Goal: Information Seeking & Learning: Learn about a topic

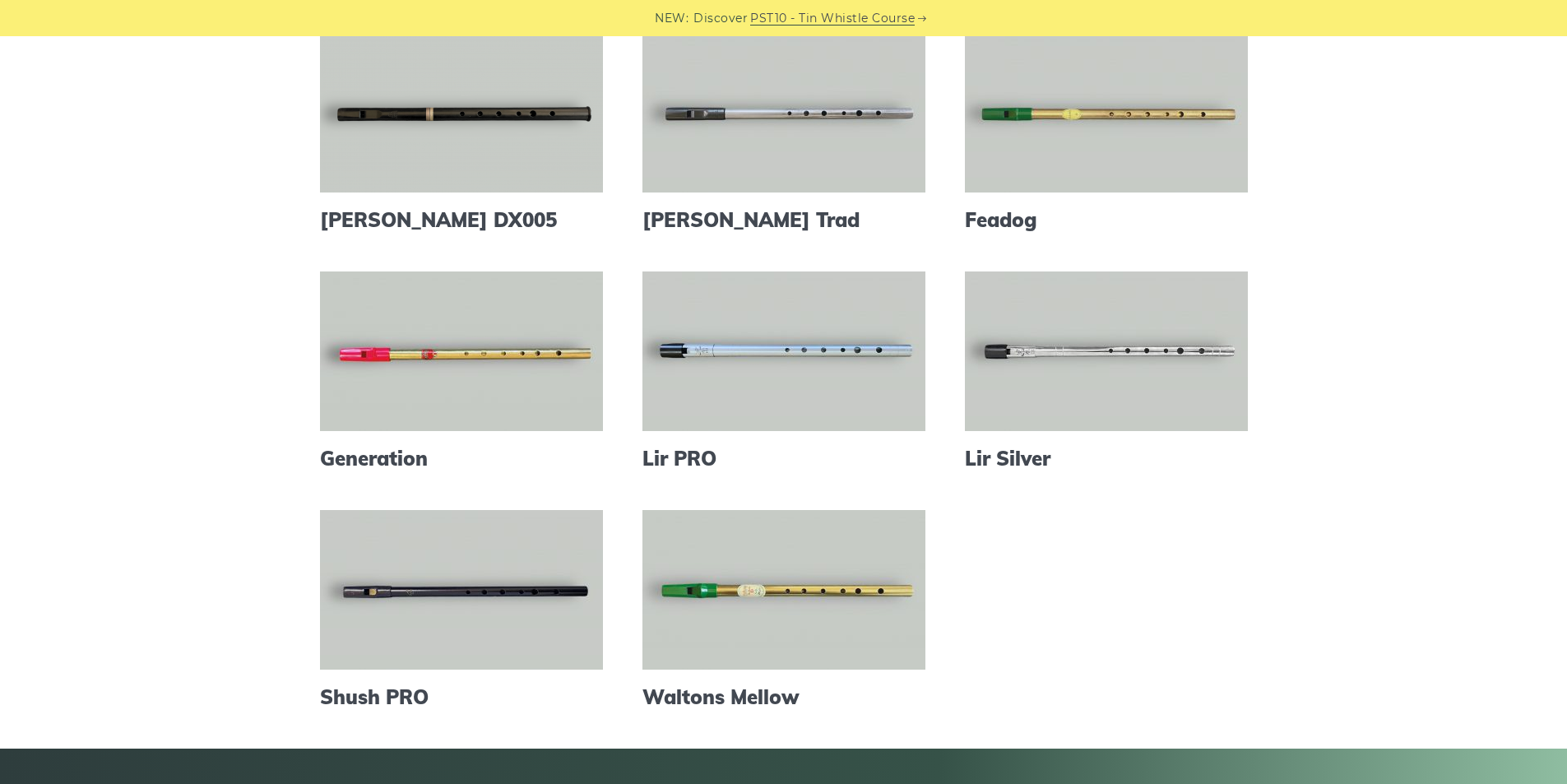
scroll to position [658, 0]
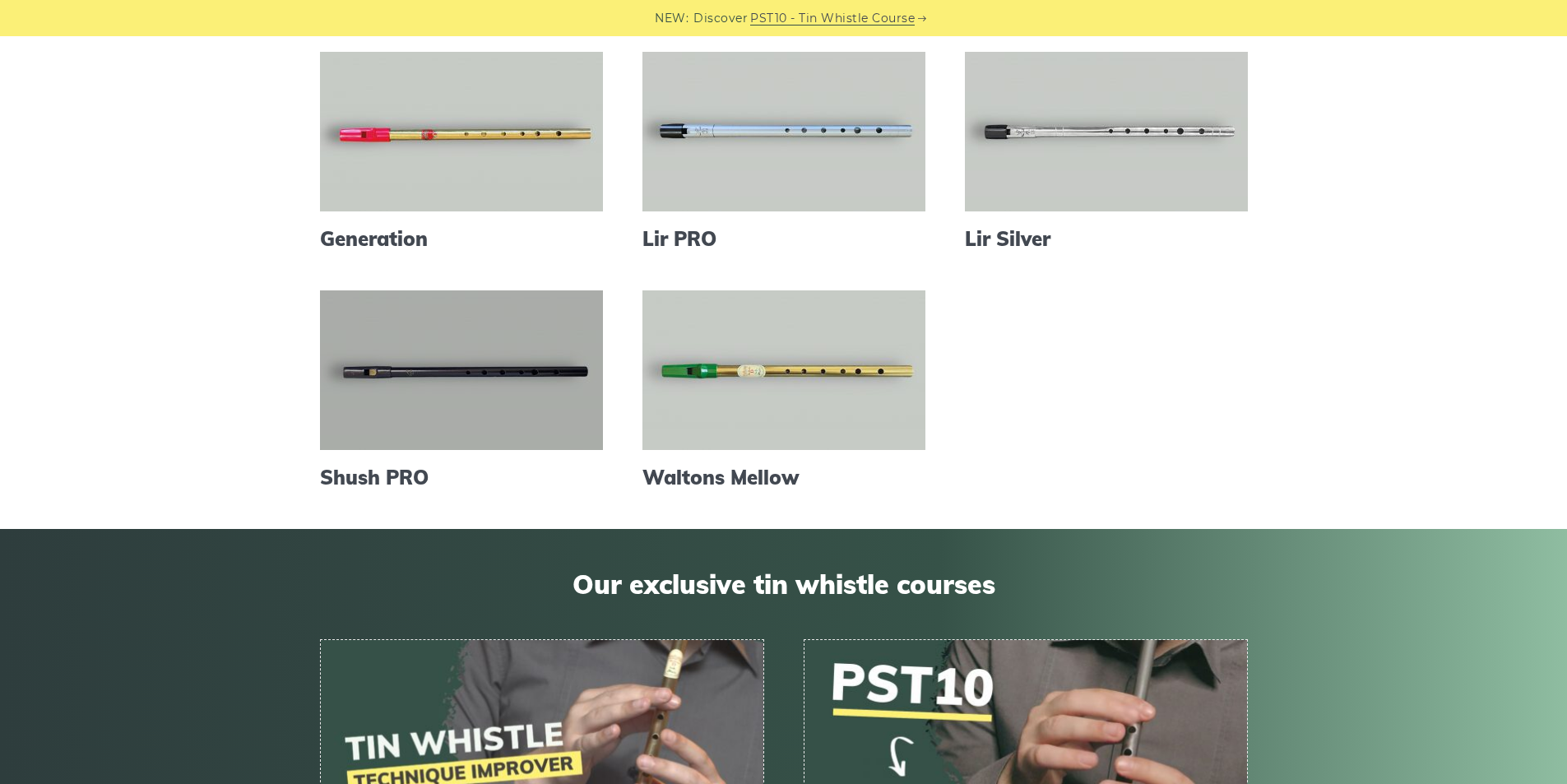
click at [448, 387] on link at bounding box center [461, 369] width 283 height 160
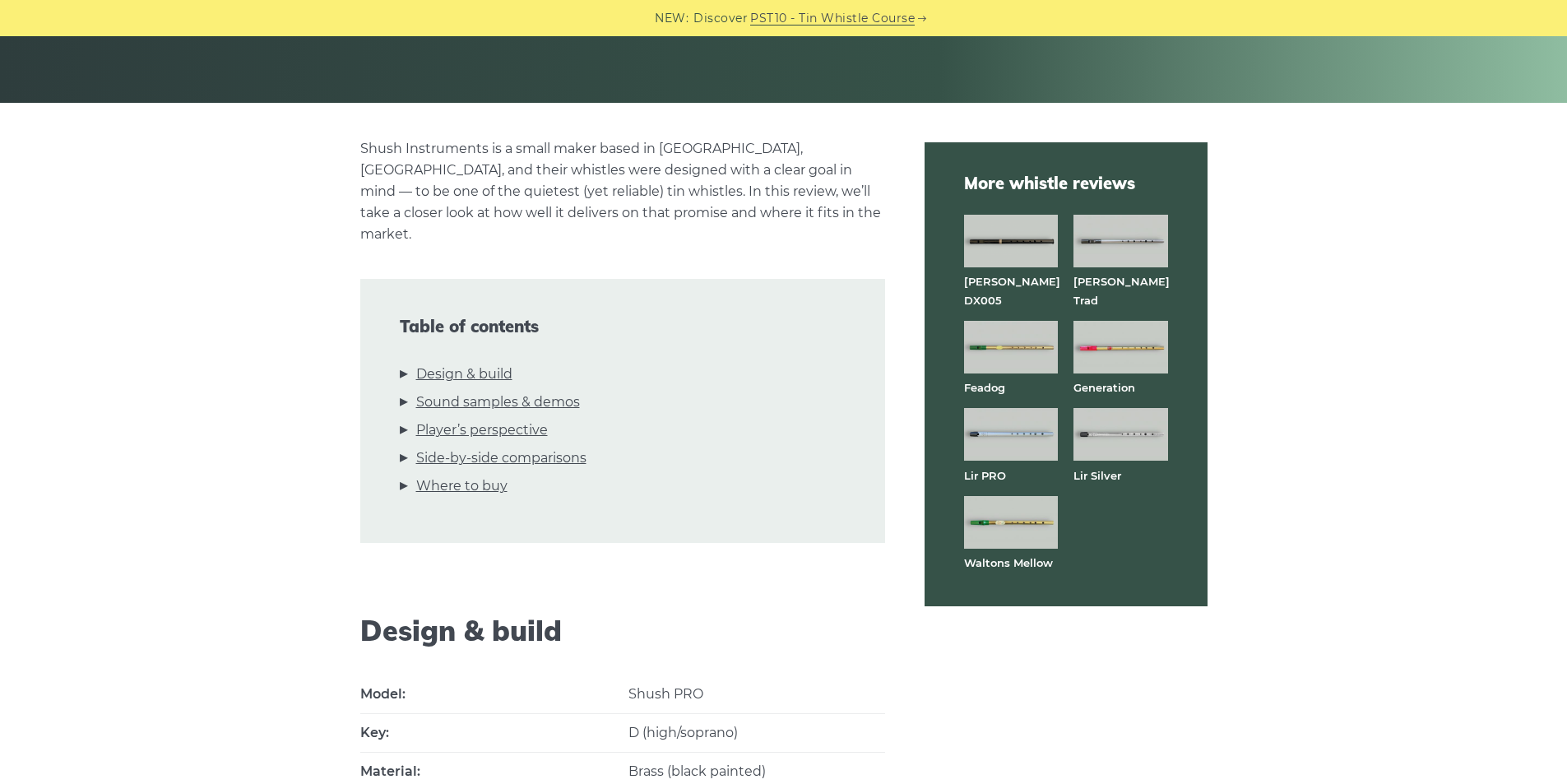
scroll to position [220, 0]
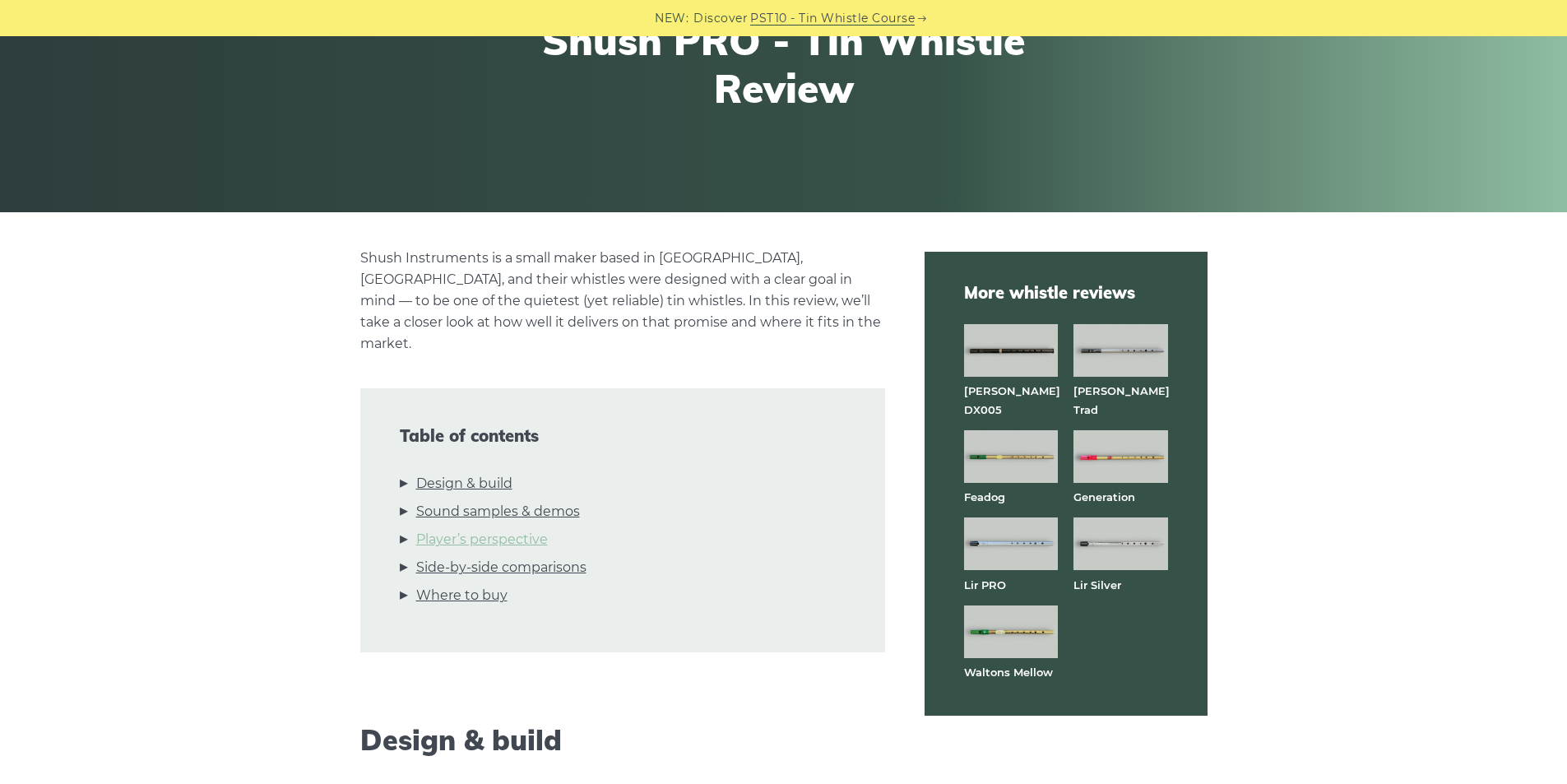
click at [509, 528] on link "Player’s perspective" at bounding box center [482, 539] width 131 height 22
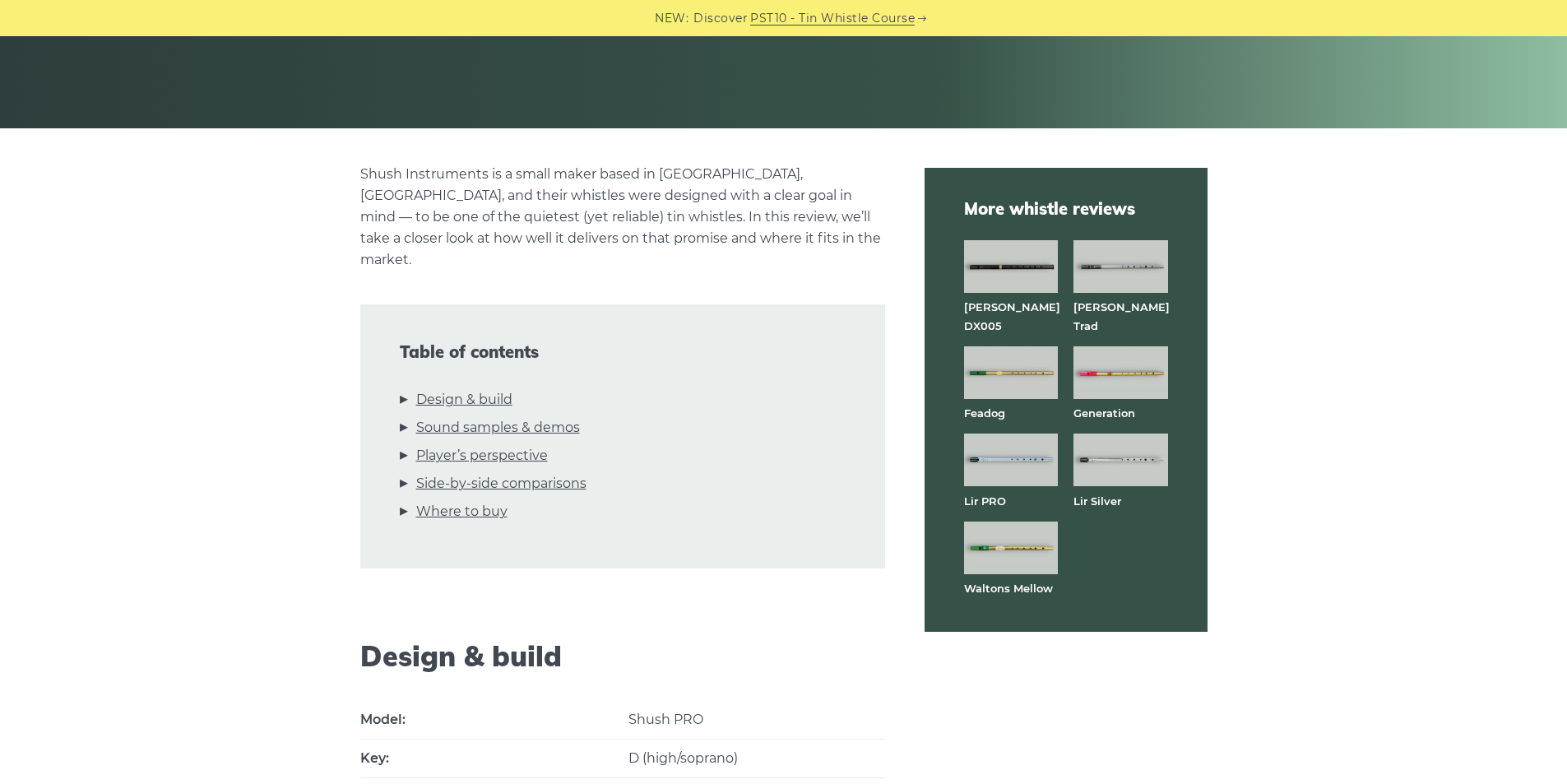
scroll to position [0, 0]
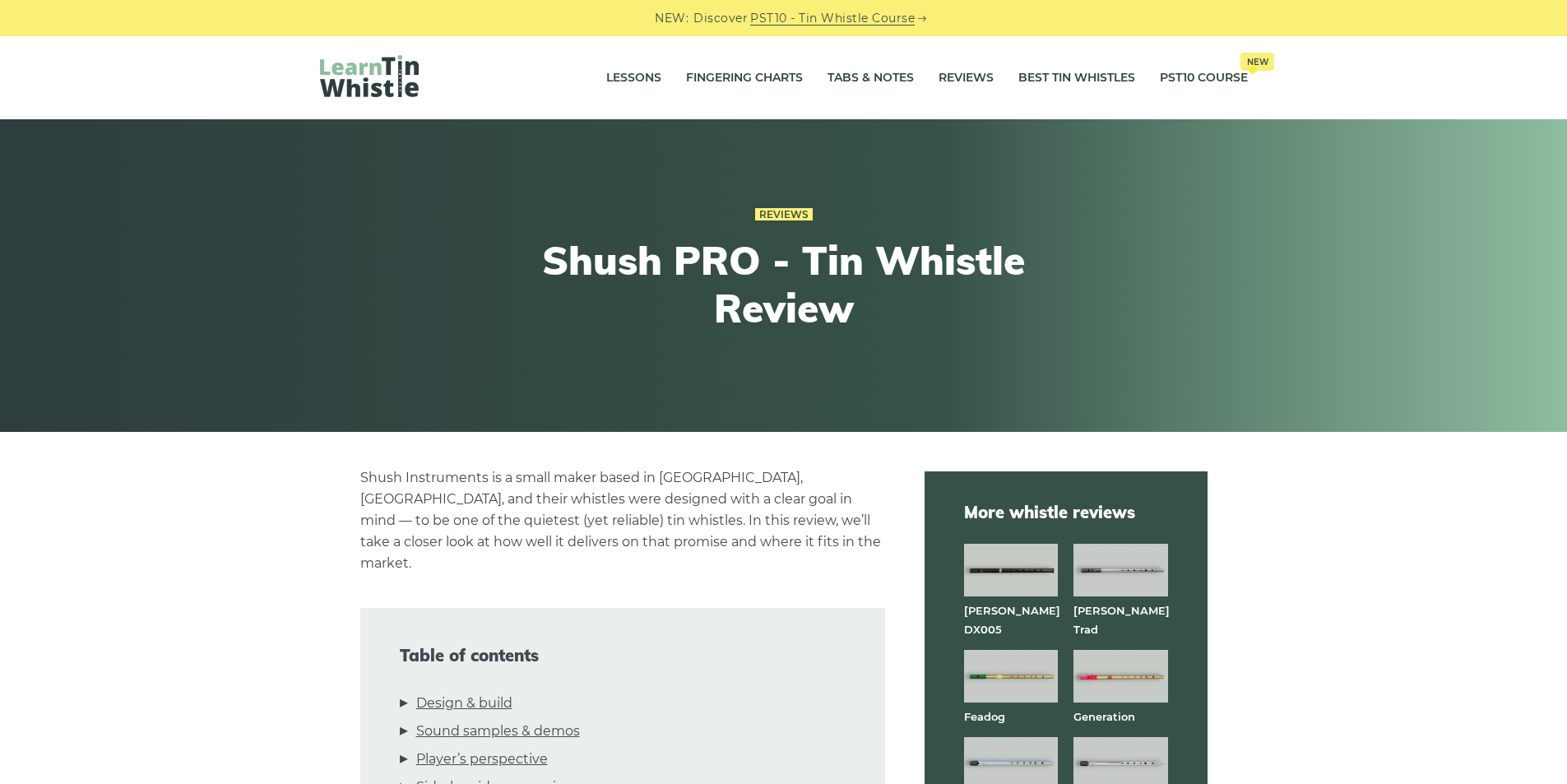
click at [343, 79] on img at bounding box center [369, 75] width 99 height 42
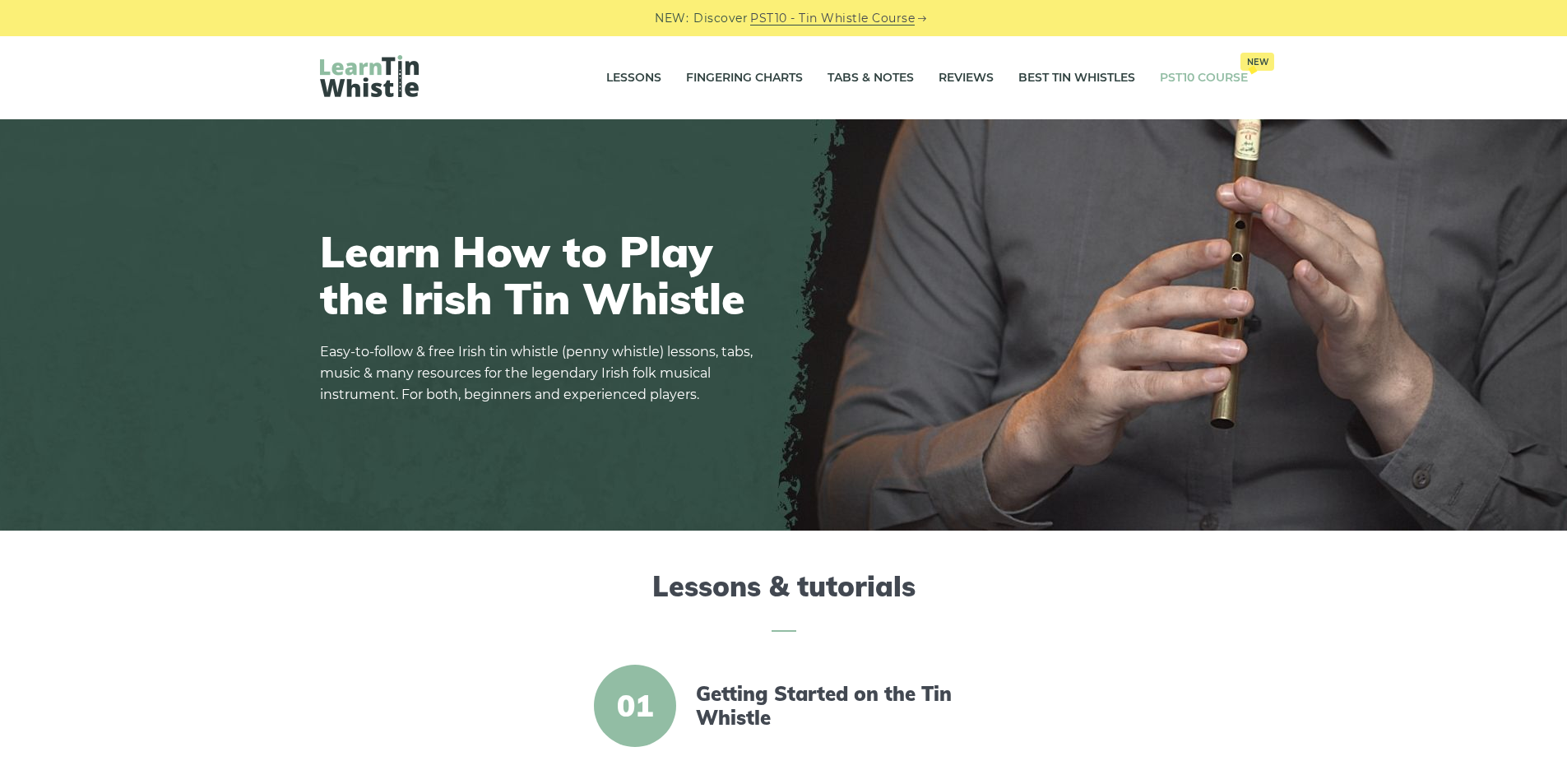
click at [1186, 75] on link "PST10 Course New" at bounding box center [1204, 78] width 88 height 41
click at [384, 74] on img at bounding box center [369, 75] width 99 height 42
click at [731, 80] on link "Fingering Charts" at bounding box center [744, 78] width 117 height 41
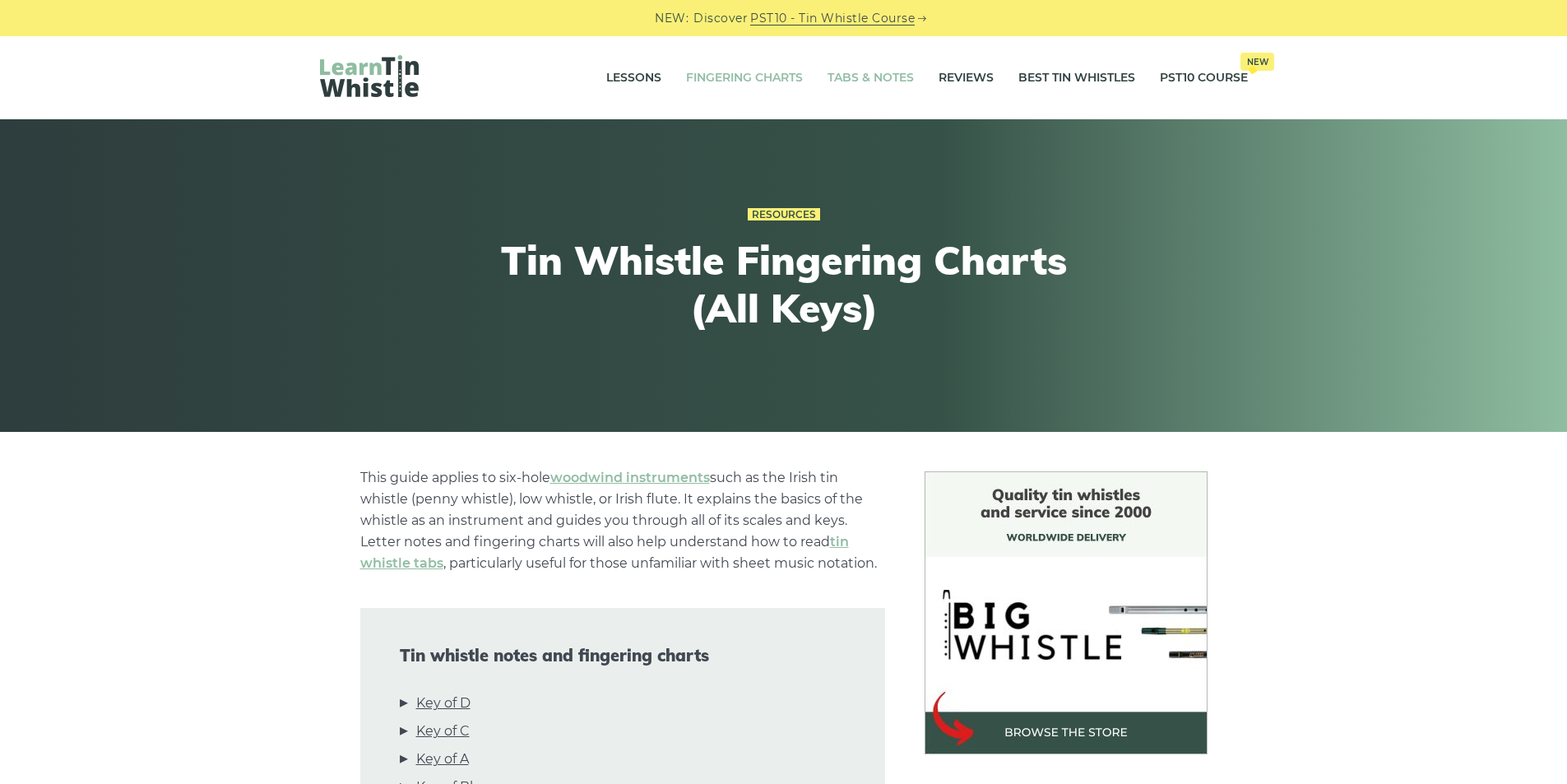
click at [865, 77] on link "Tabs & Notes" at bounding box center [871, 78] width 86 height 41
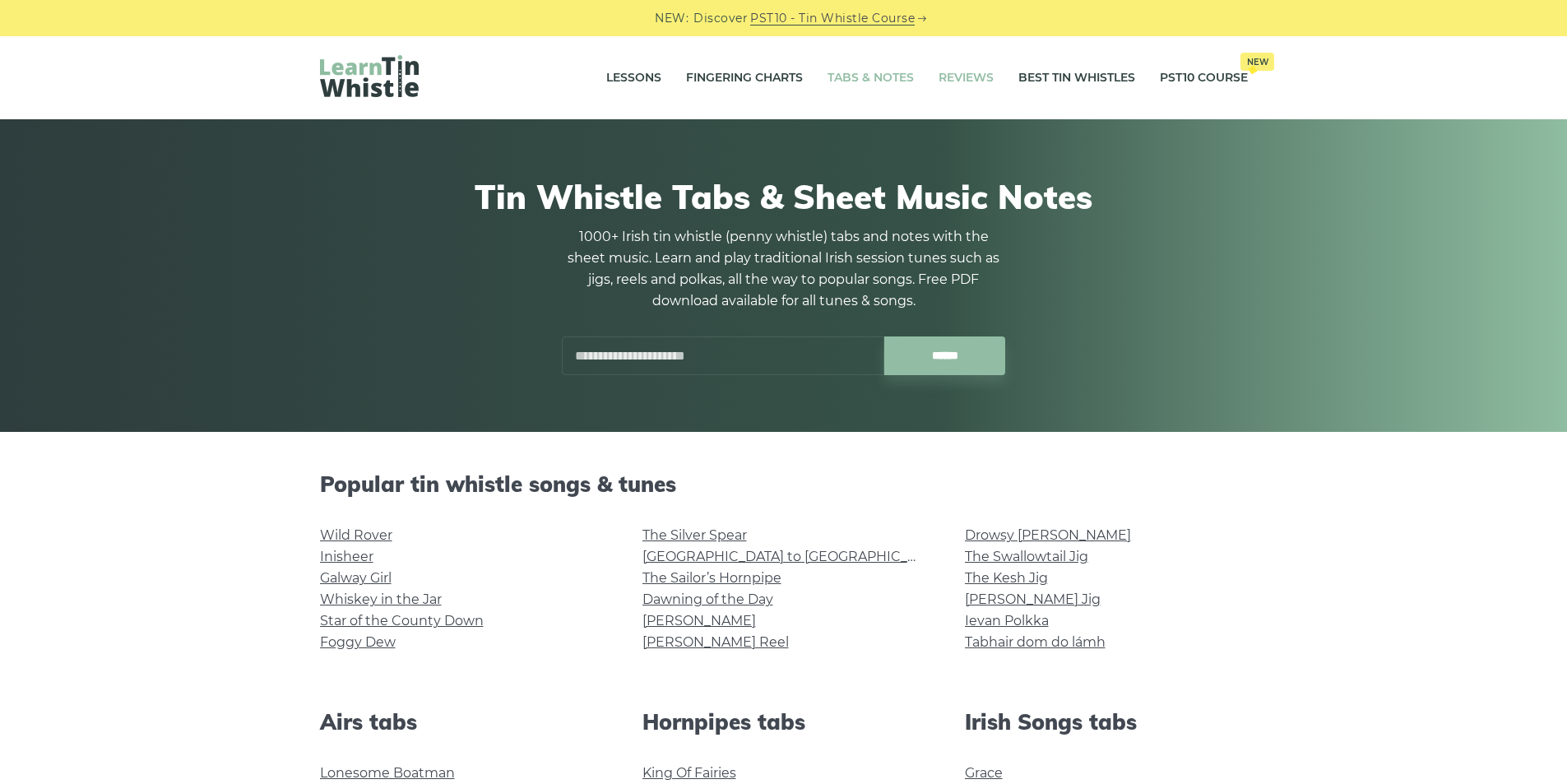
click at [967, 79] on link "Reviews" at bounding box center [966, 78] width 55 height 41
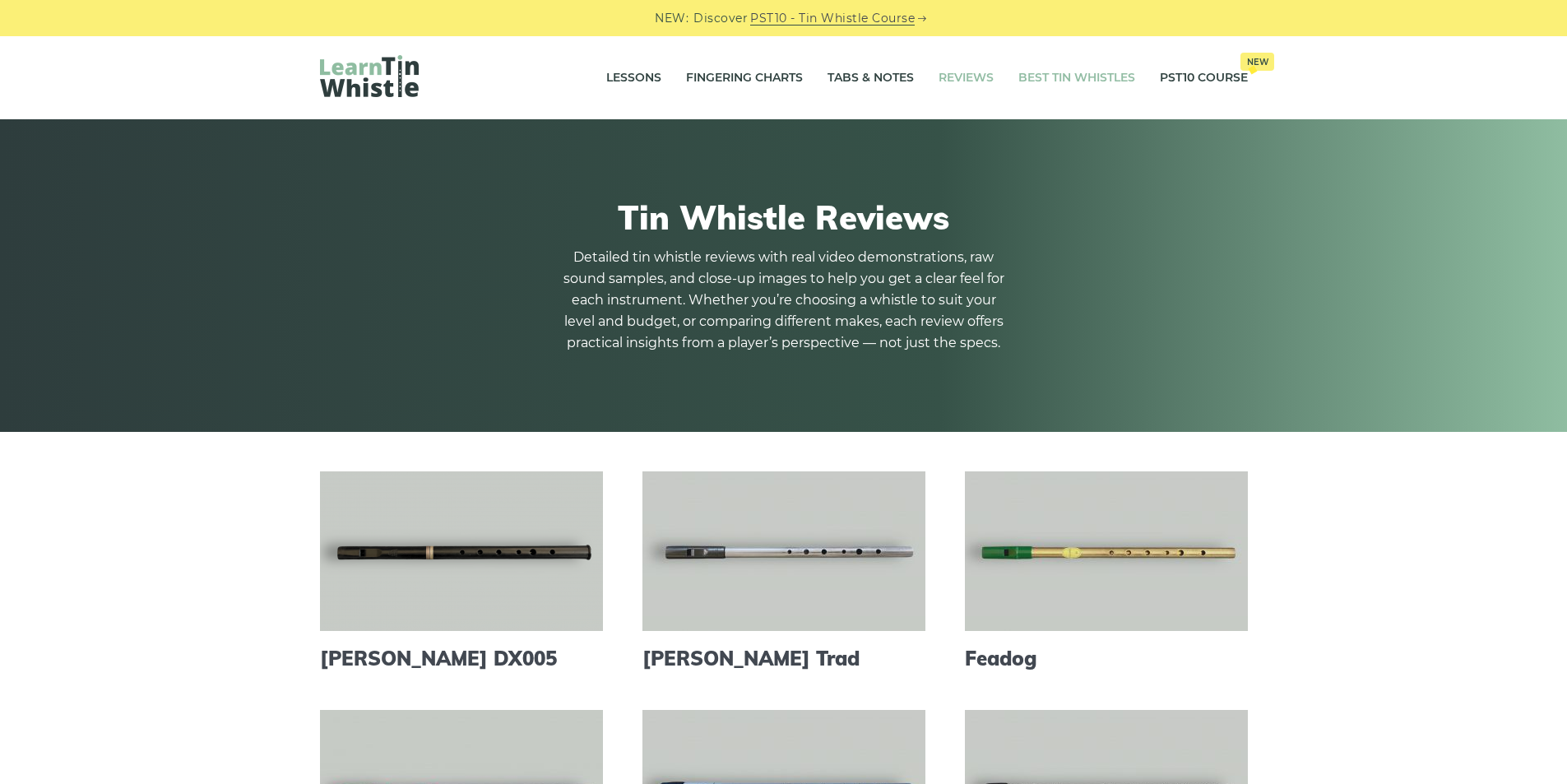
click at [1087, 80] on link "Best Tin Whistles" at bounding box center [1077, 78] width 117 height 41
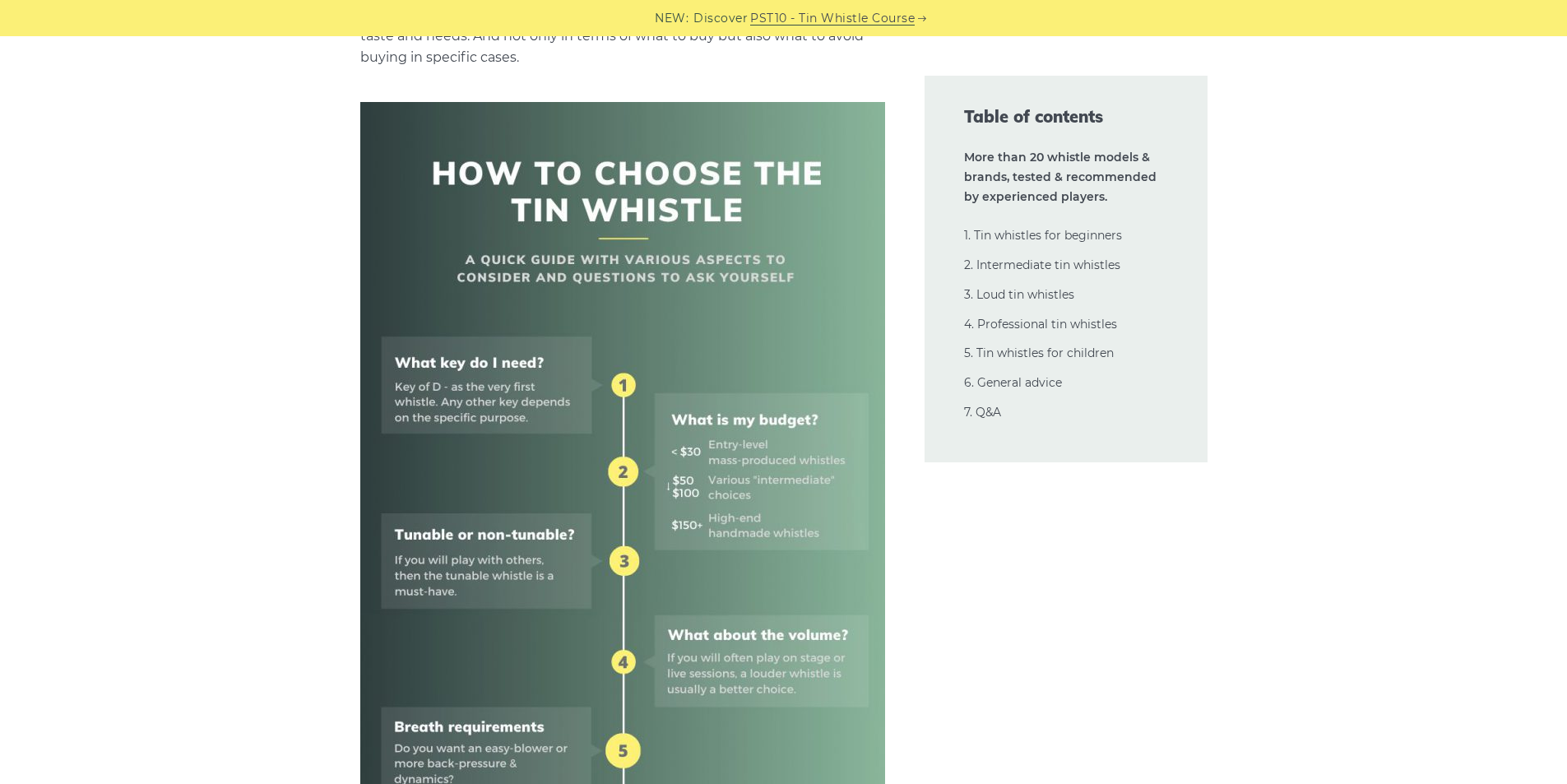
scroll to position [767, 0]
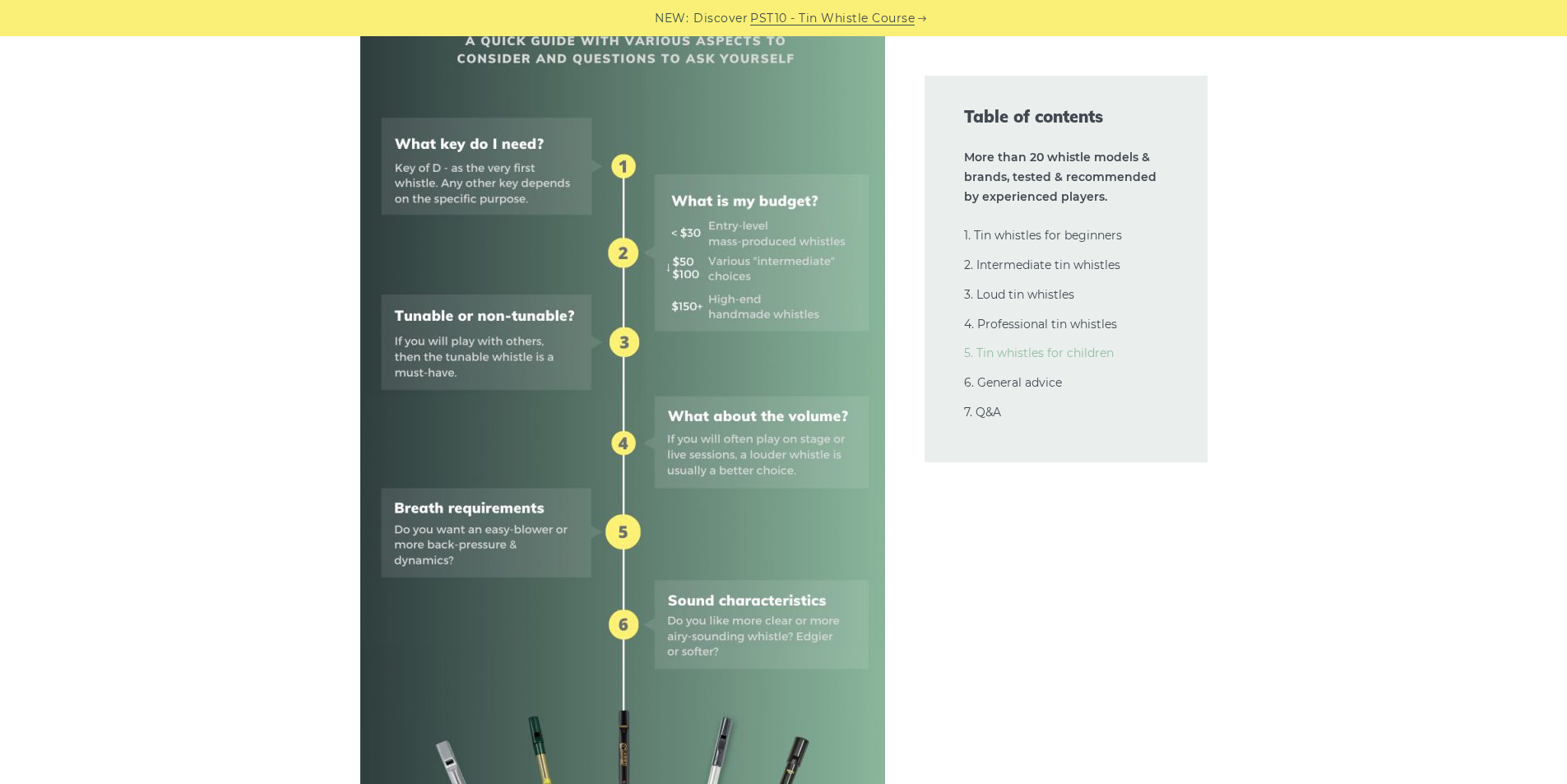
click at [1071, 356] on link "5. Tin whistles for children" at bounding box center [1038, 352] width 150 height 15
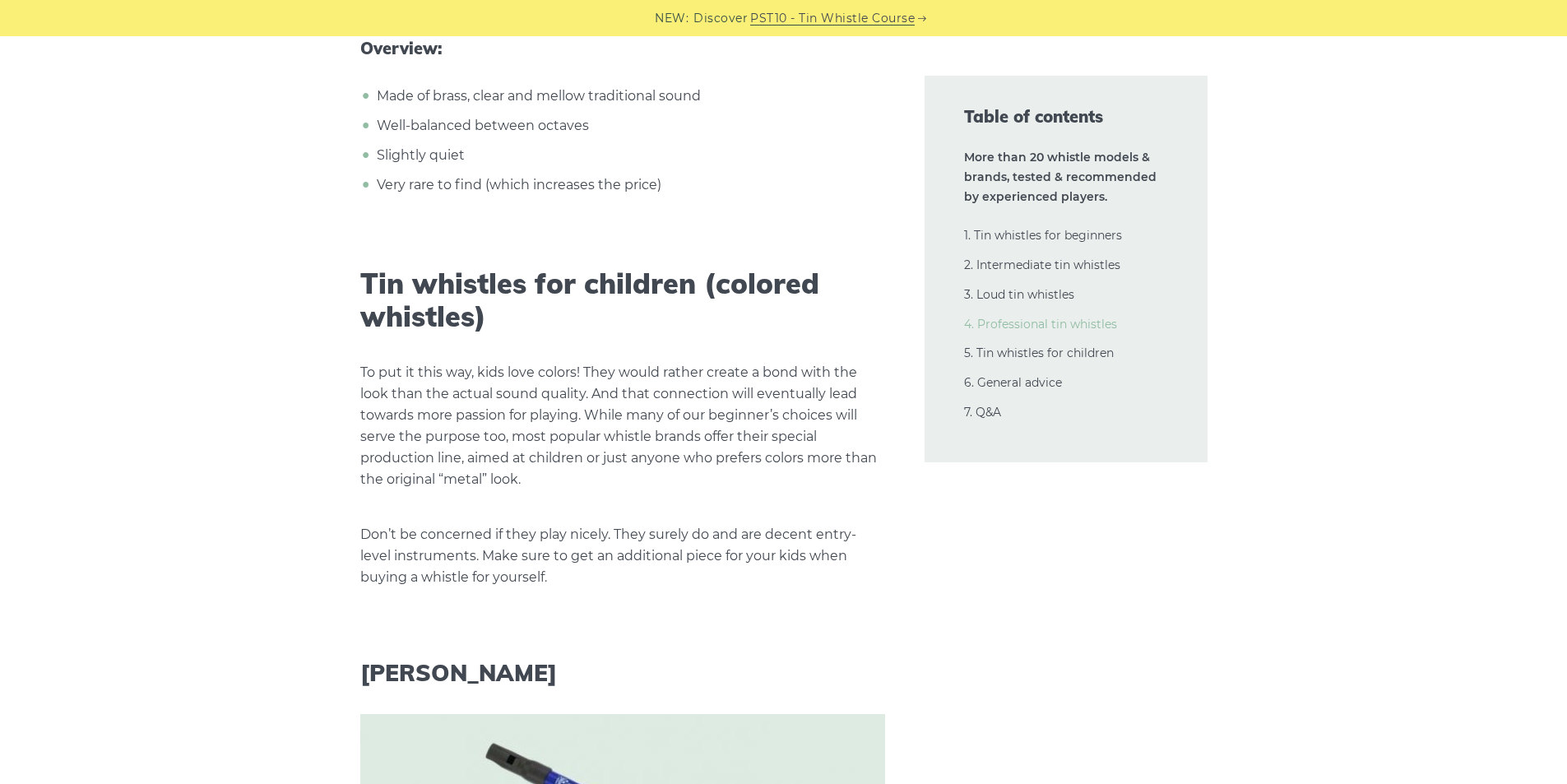
click at [1021, 324] on link "4. Professional tin whistles" at bounding box center [1040, 323] width 153 height 15
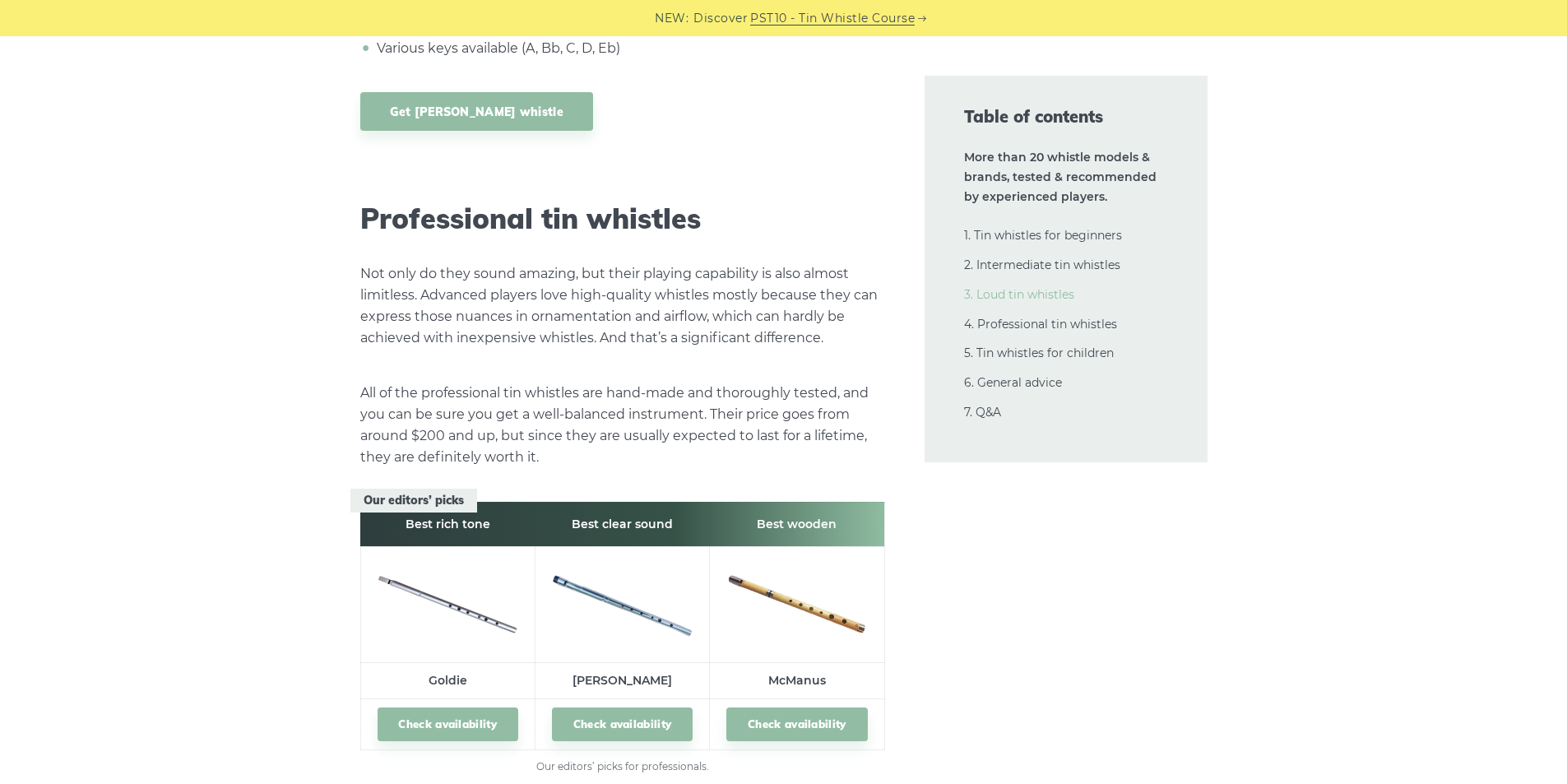
click at [1018, 294] on link "3. Loud tin whistles" at bounding box center [1019, 294] width 110 height 15
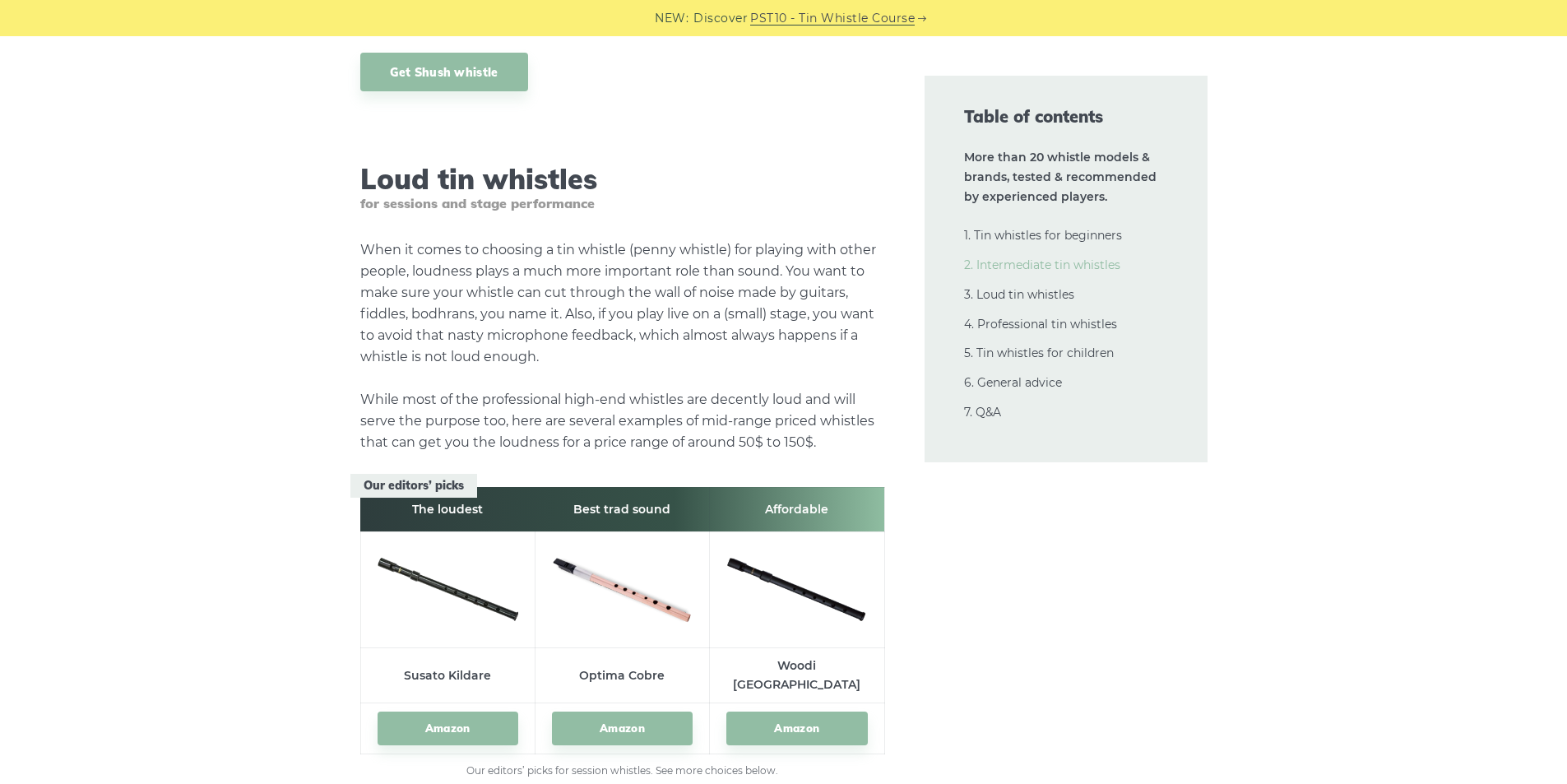
click at [1009, 260] on link "2. Intermediate tin whistles" at bounding box center [1041, 265] width 156 height 15
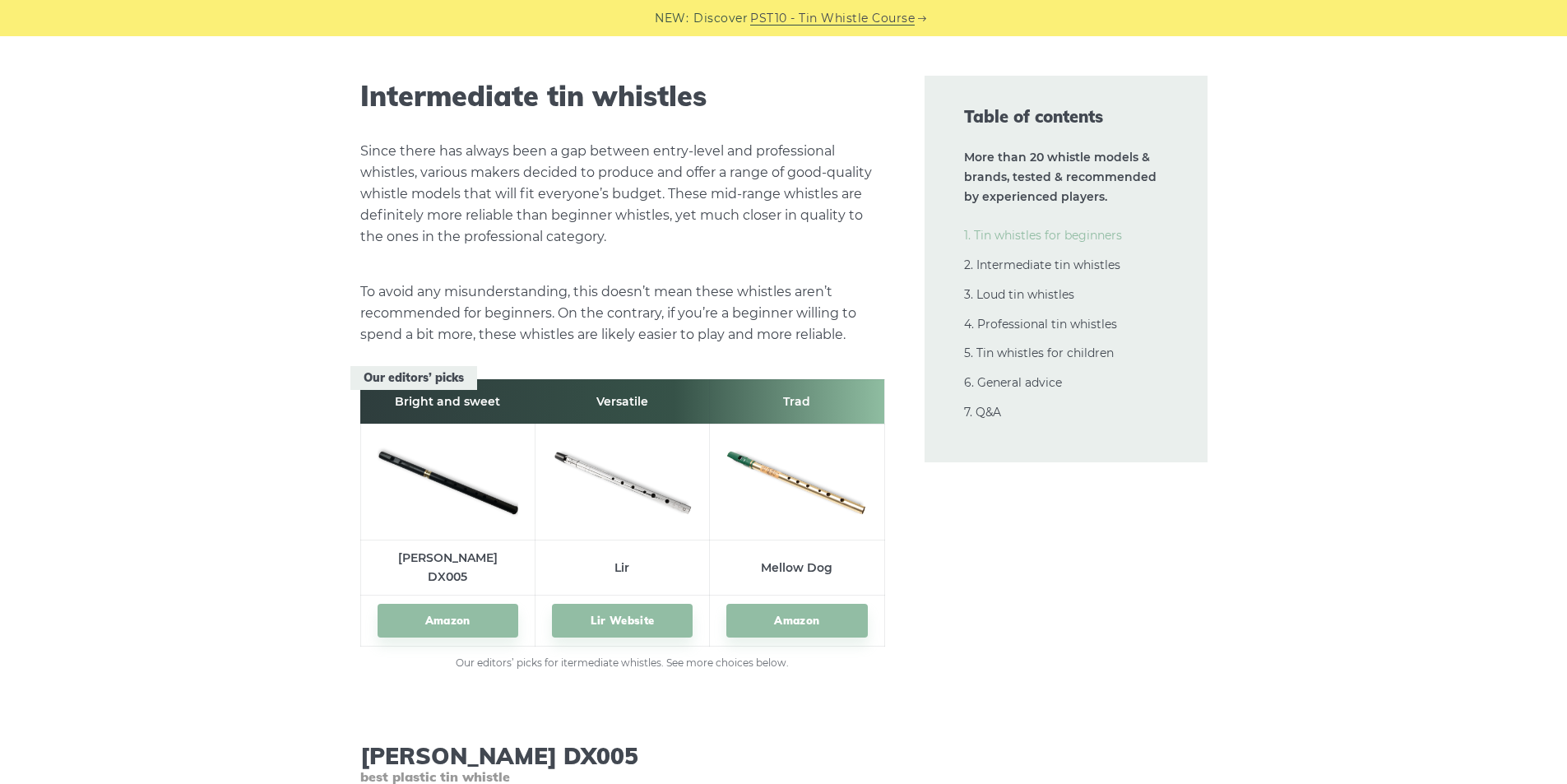
click at [1004, 233] on link "1. Tin whistles for beginners" at bounding box center [1042, 234] width 158 height 15
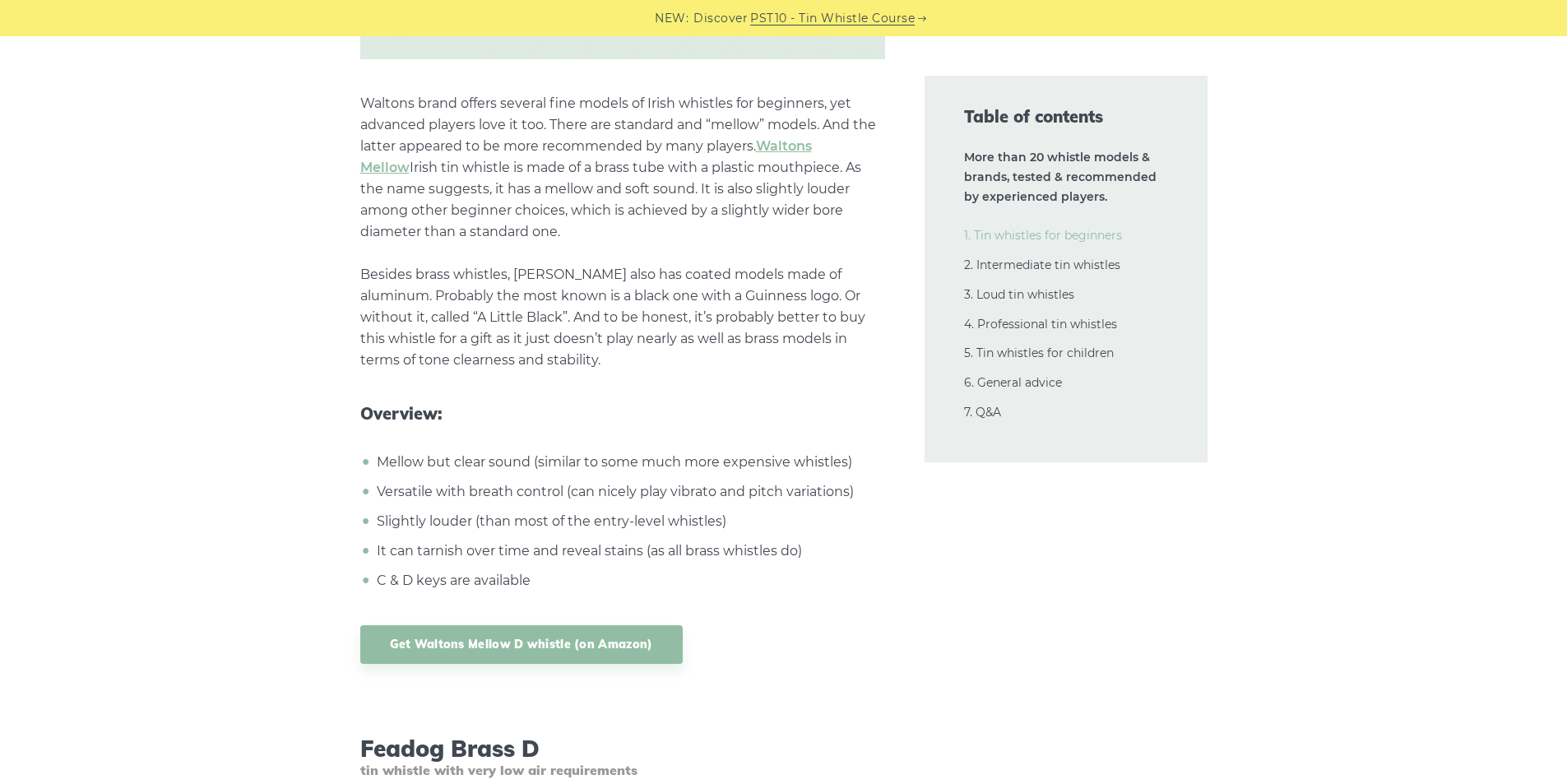
scroll to position [2203, 0]
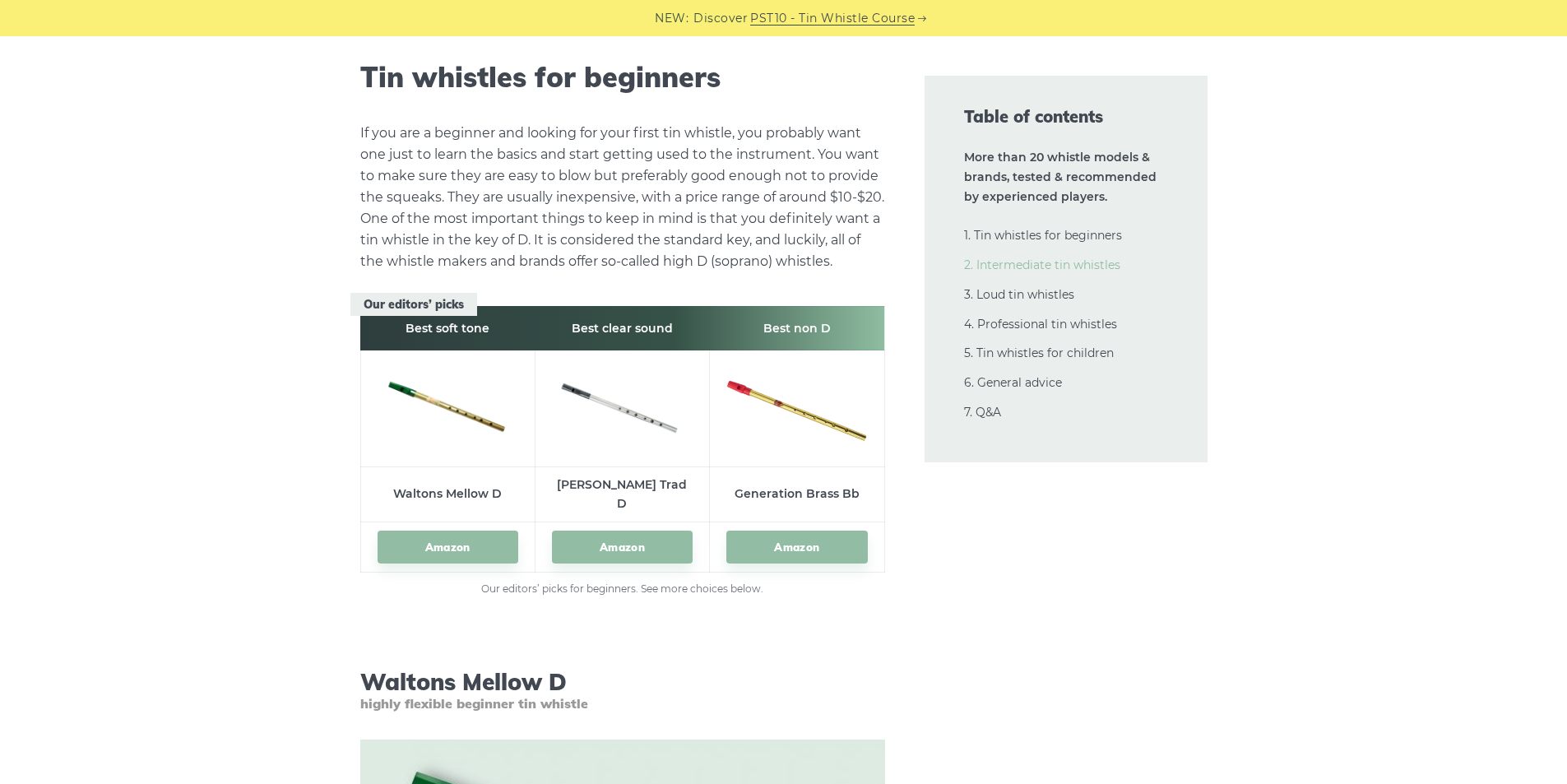
click at [1006, 258] on link "2. Intermediate tin whistles" at bounding box center [1041, 265] width 156 height 15
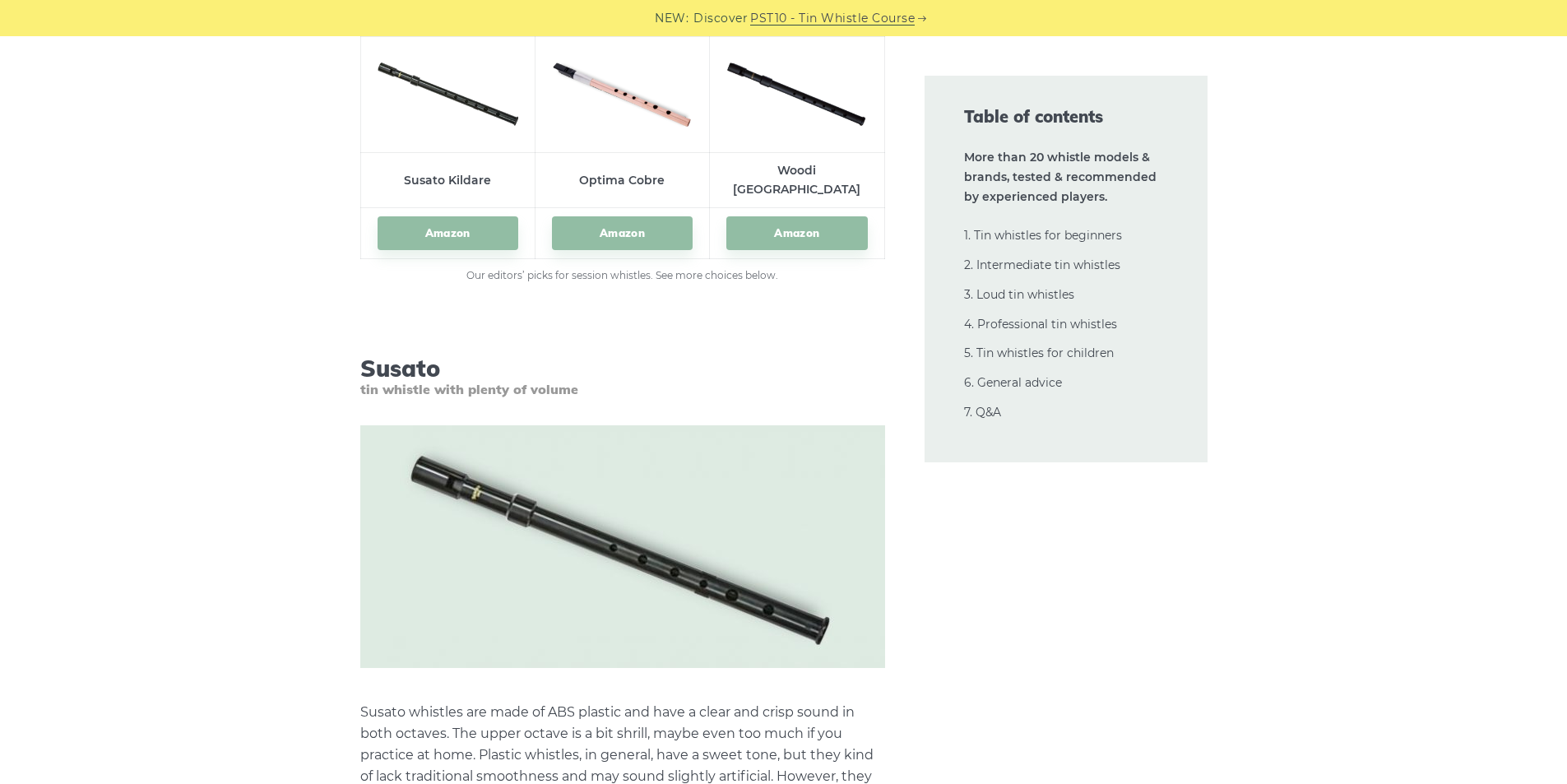
scroll to position [16732, 0]
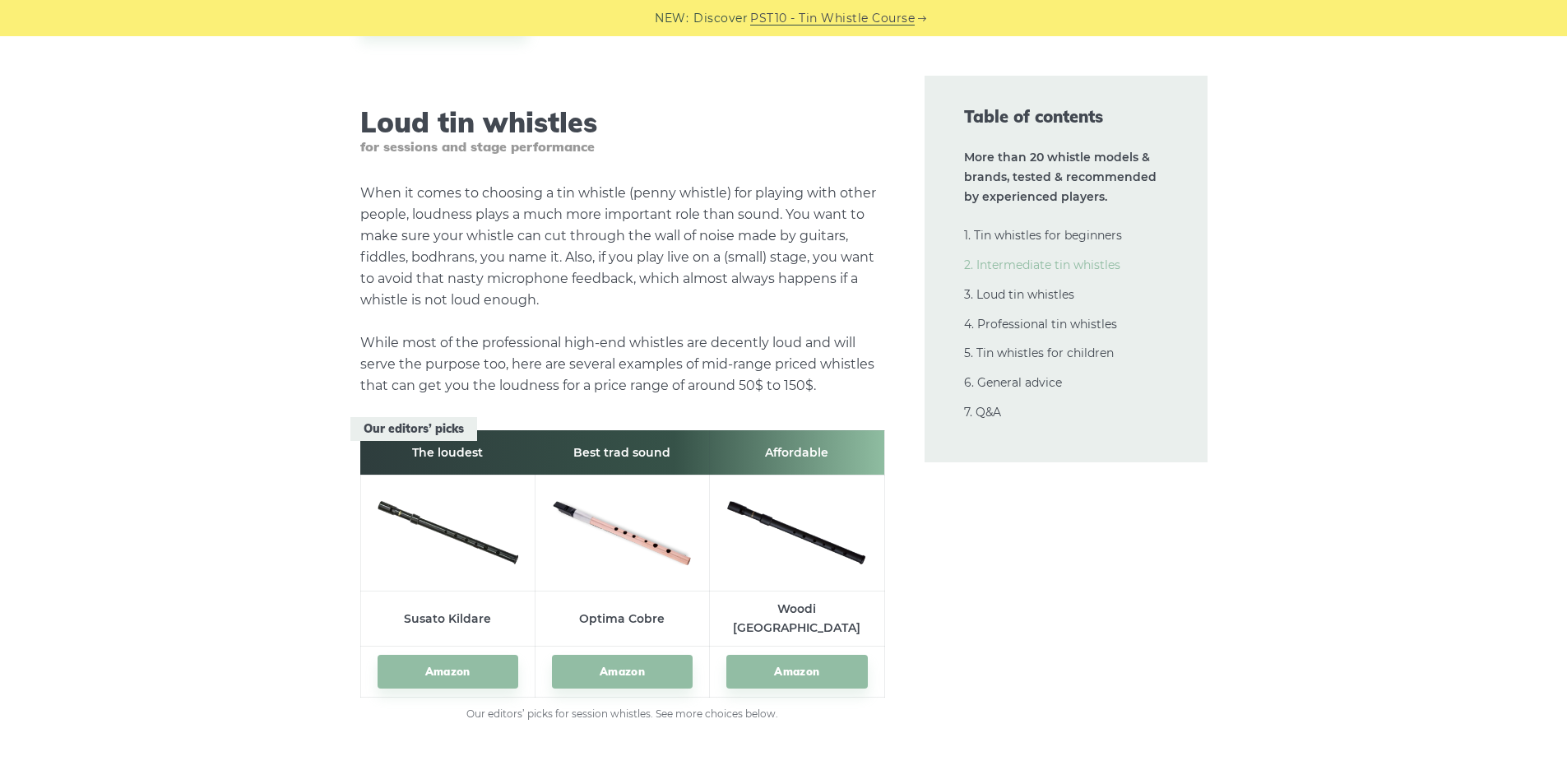
click at [1026, 266] on link "2. Intermediate tin whistles" at bounding box center [1041, 265] width 156 height 15
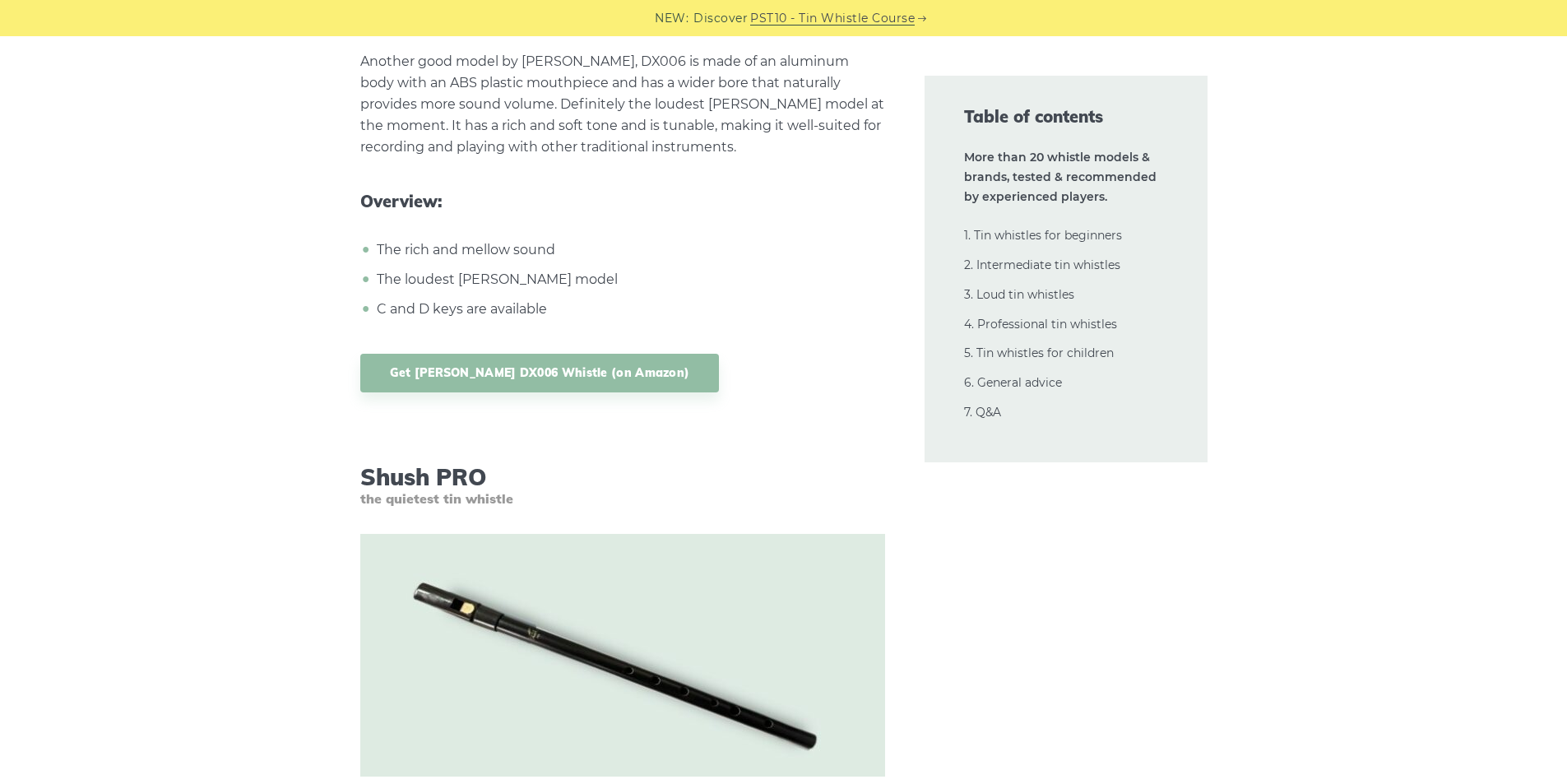
scroll to position [15746, 0]
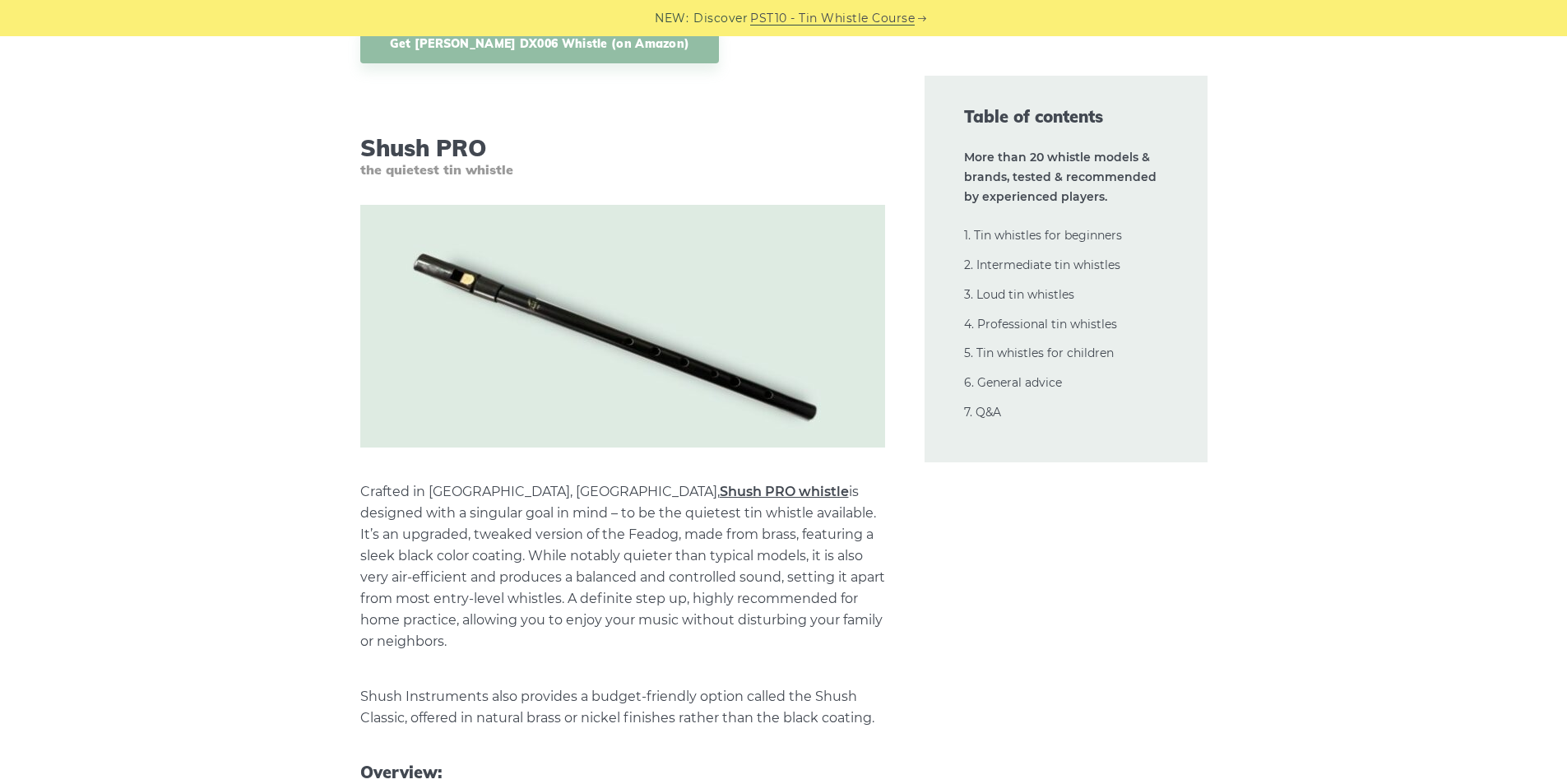
click at [720, 483] on link "Shush PRO whistle" at bounding box center [784, 491] width 129 height 16
